Goal: Information Seeking & Learning: Check status

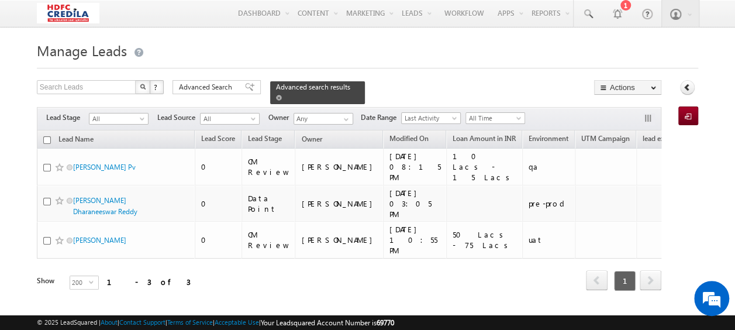
click at [282, 92] on link at bounding box center [279, 97] width 6 height 10
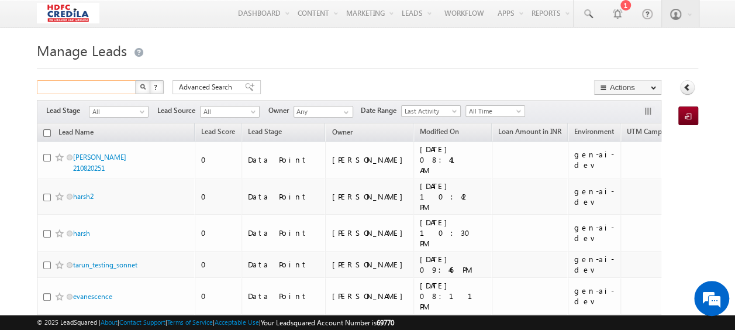
click at [77, 87] on input "text" at bounding box center [87, 87] width 100 height 14
paste input "5555556767"
type input "5555556767"
click at [135, 80] on button "button" at bounding box center [142, 87] width 15 height 14
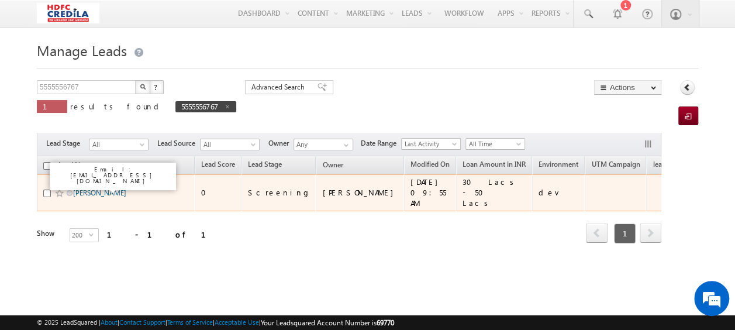
click at [91, 188] on link "Ryakala Vinay" at bounding box center [99, 192] width 53 height 9
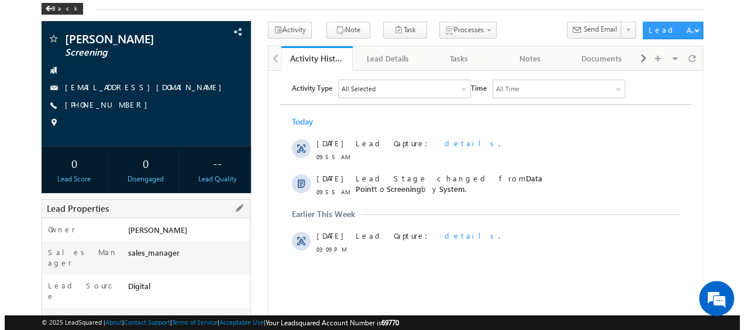
scroll to position [117, 0]
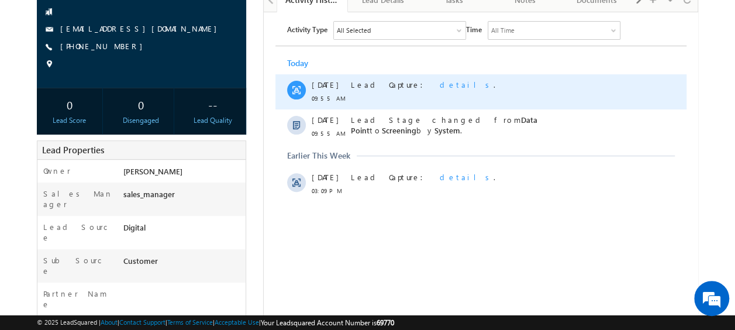
click at [439, 83] on span "details" at bounding box center [466, 84] width 54 height 10
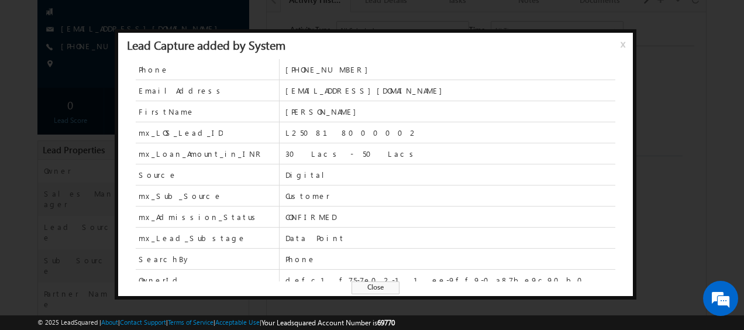
scroll to position [58, 0]
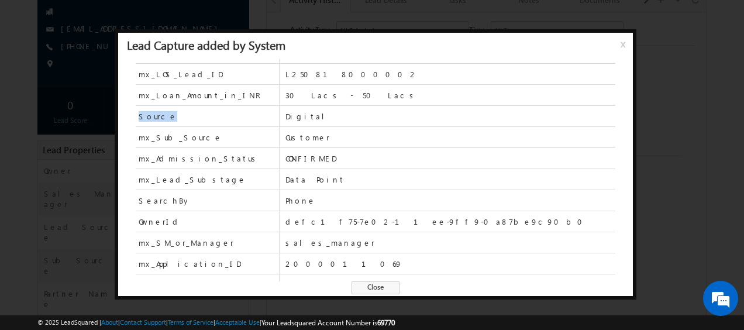
drag, startPoint x: 135, startPoint y: 117, endPoint x: 174, endPoint y: 115, distance: 39.2
click at [174, 115] on div "Phone [PHONE_NUMBER] EmailAddress [EMAIL_ADDRESS][DOMAIN_NAME] FirstName [PERSO…" at bounding box center [375, 182] width 514 height 247
drag, startPoint x: 174, startPoint y: 115, endPoint x: 195, endPoint y: 138, distance: 31.5
click at [195, 138] on div "Phone [PHONE_NUMBER] EmailAddress [EMAIL_ADDRESS][DOMAIN_NAME] FirstName [PERSO…" at bounding box center [375, 182] width 514 height 247
drag, startPoint x: 285, startPoint y: 116, endPoint x: 302, endPoint y: 116, distance: 17.0
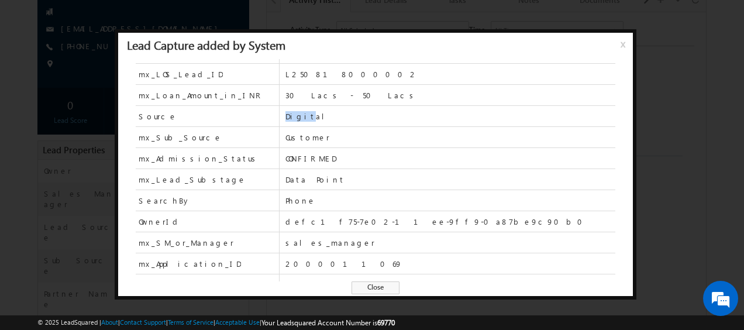
click at [302, 116] on span "Digital" at bounding box center [450, 116] width 330 height 11
drag, startPoint x: 302, startPoint y: 116, endPoint x: 323, endPoint y: 141, distance: 33.2
click at [323, 141] on div "mx_Sub_Source Customer" at bounding box center [375, 137] width 479 height 21
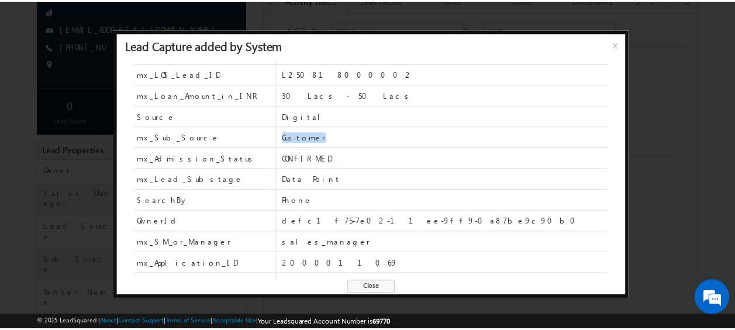
scroll to position [0, 0]
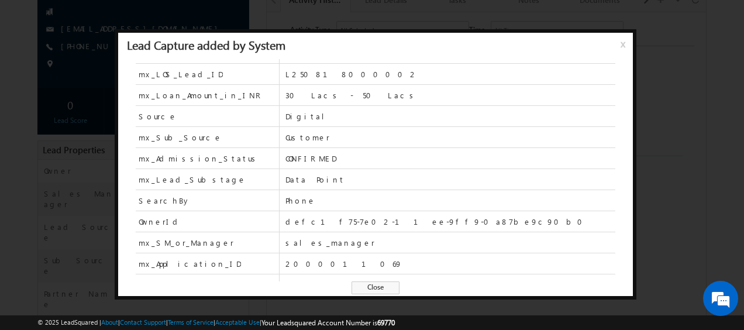
click at [623, 43] on span "x" at bounding box center [624, 48] width 9 height 21
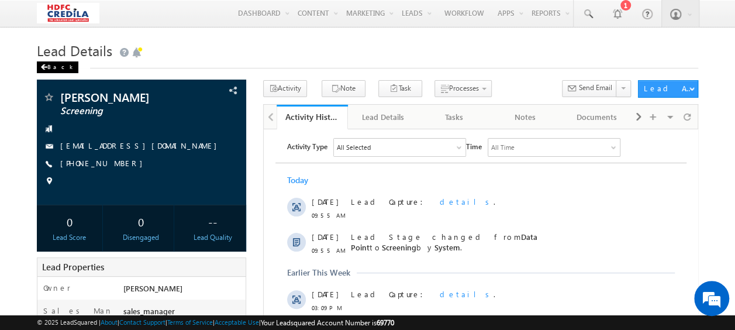
click at [53, 65] on div "Back" at bounding box center [58, 67] width 42 height 12
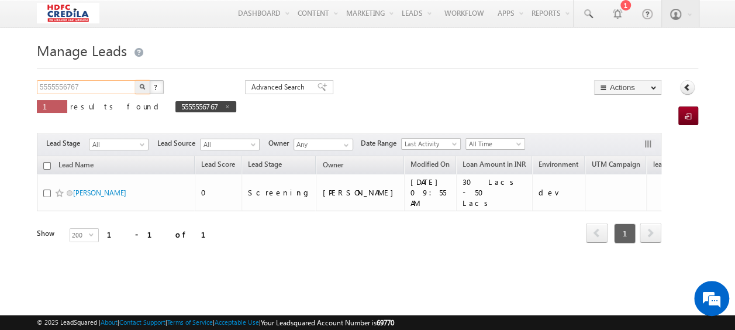
drag, startPoint x: 98, startPoint y: 87, endPoint x: -2, endPoint y: 92, distance: 100.7
click at [0, 92] on html "Menu Vinay Rykala vinay .ryak ala@c redil a.com" at bounding box center [367, 180] width 735 height 360
paste input "1234567800"
type input "1234567800"
click at [147, 86] on button "button" at bounding box center [142, 87] width 15 height 14
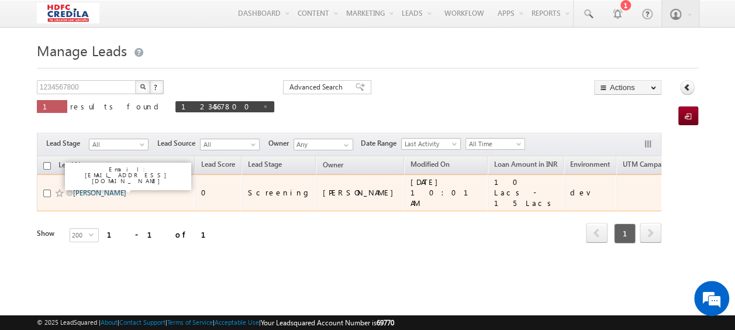
click at [111, 188] on link "Nayak Siddharth" at bounding box center [99, 192] width 53 height 9
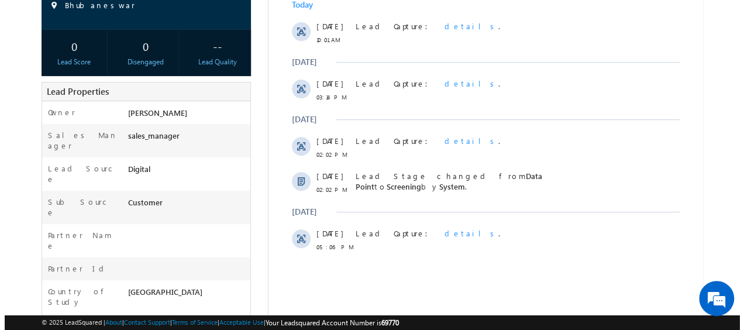
scroll to position [117, 0]
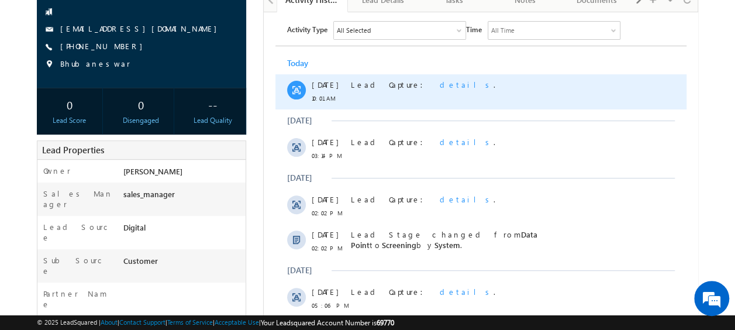
click at [439, 85] on span "details" at bounding box center [466, 84] width 54 height 10
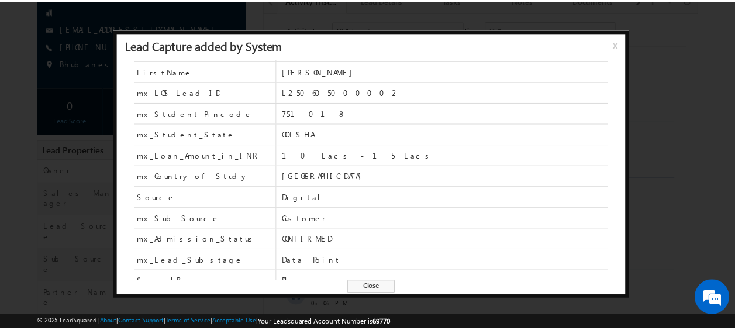
scroll to position [58, 0]
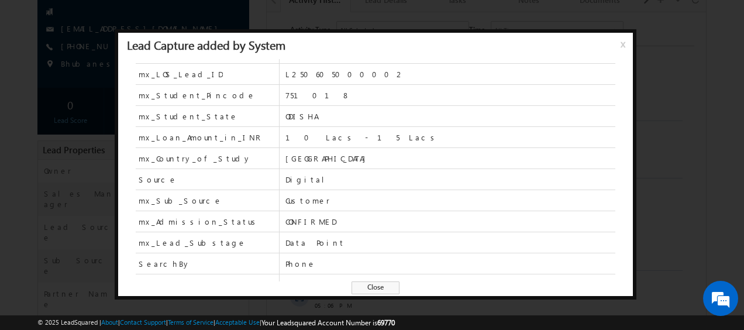
click at [621, 42] on span "x" at bounding box center [624, 48] width 9 height 21
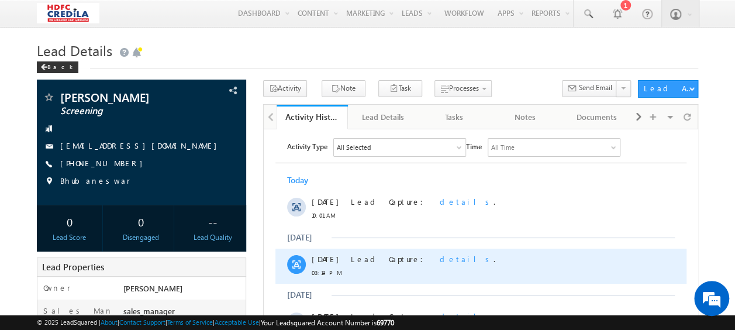
scroll to position [0, 0]
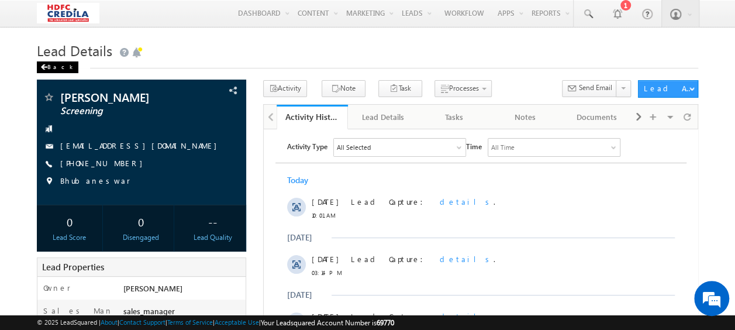
click at [51, 65] on div "Back" at bounding box center [58, 67] width 42 height 12
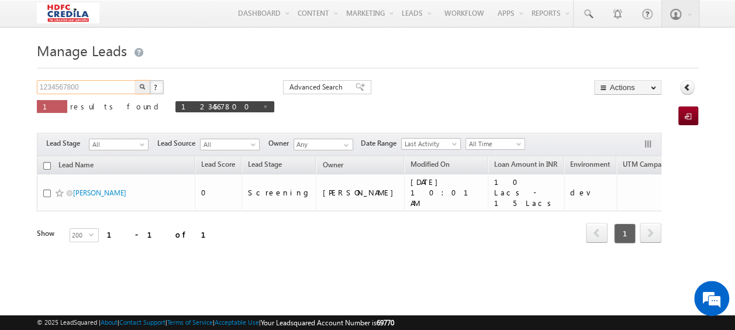
drag, startPoint x: 87, startPoint y: 90, endPoint x: 6, endPoint y: 85, distance: 80.8
click at [6, 85] on body "Menu Vinay Rykala vinay .ryak ala@c redil a.com" at bounding box center [367, 165] width 735 height 330
paste input "3600047717"
type input "3600047717"
click at [146, 89] on button "button" at bounding box center [142, 87] width 15 height 14
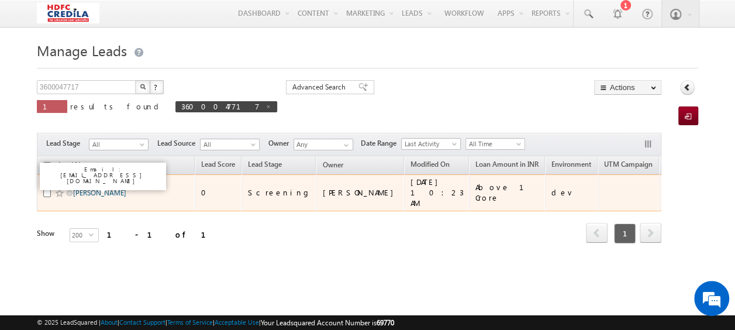
click at [114, 188] on link "[PERSON_NAME]" at bounding box center [99, 192] width 53 height 9
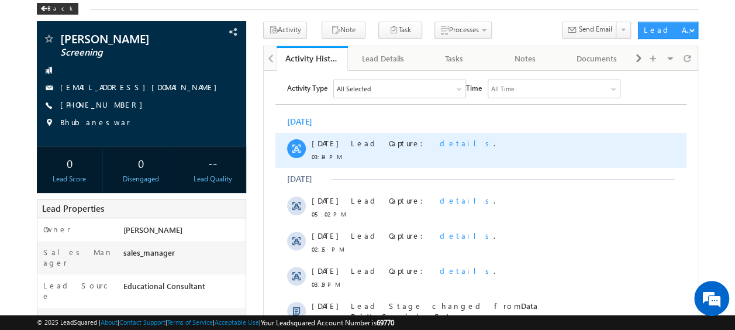
click at [439, 144] on span "details" at bounding box center [466, 142] width 54 height 10
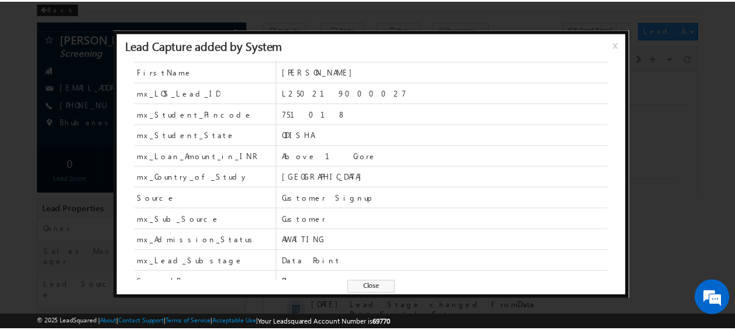
scroll to position [58, 0]
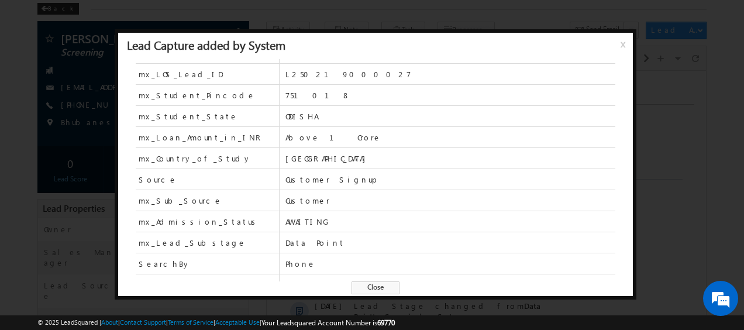
click at [622, 45] on span "x" at bounding box center [624, 48] width 9 height 21
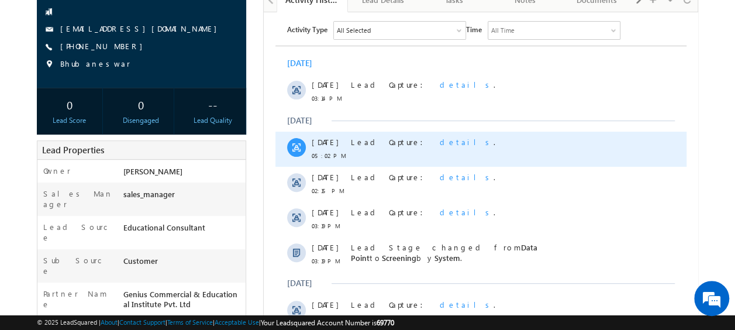
scroll to position [0, 0]
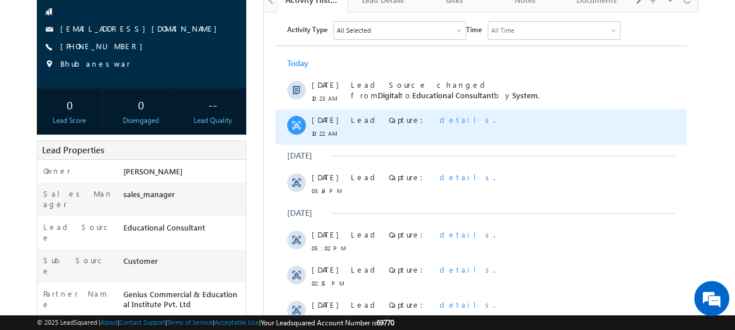
click at [439, 118] on span "details" at bounding box center [466, 119] width 54 height 10
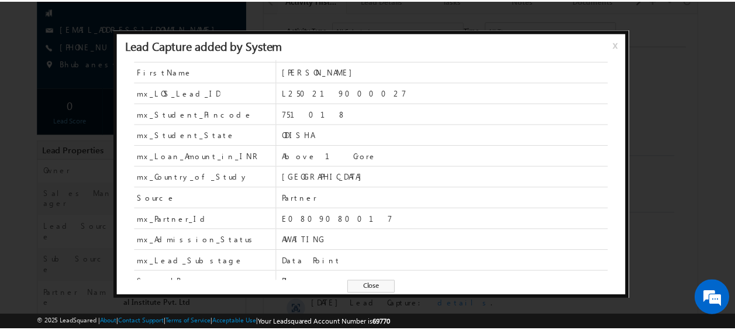
scroll to position [58, 0]
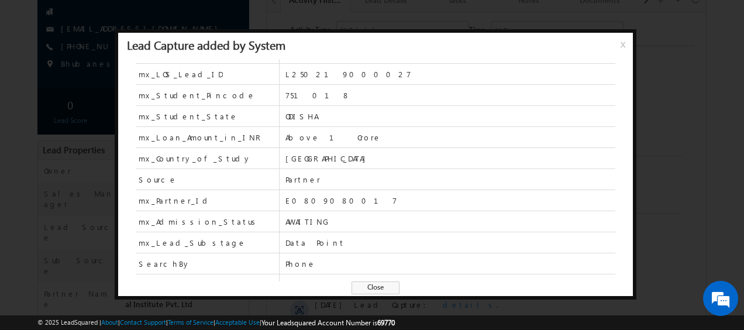
click at [620, 44] on span "x" at bounding box center [624, 48] width 9 height 21
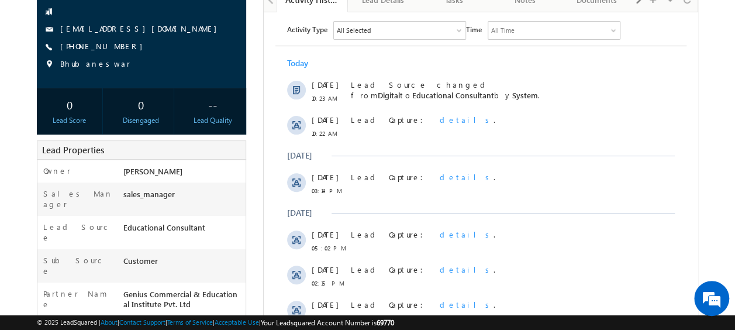
scroll to position [0, 0]
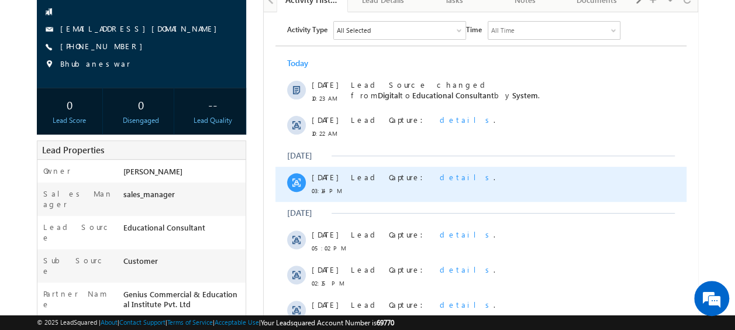
click at [439, 178] on span "details" at bounding box center [466, 176] width 54 height 10
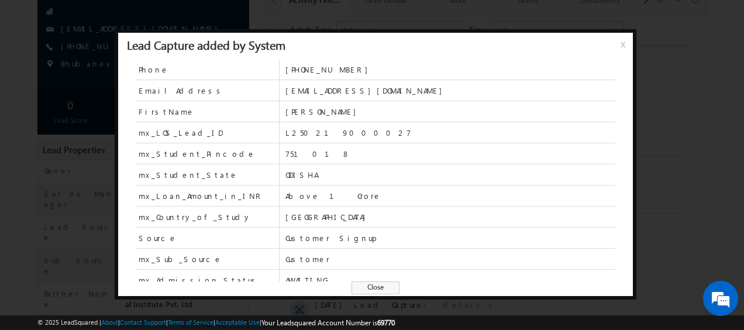
click at [620, 43] on span "x" at bounding box center [624, 48] width 9 height 21
